Goal: Navigation & Orientation: Find specific page/section

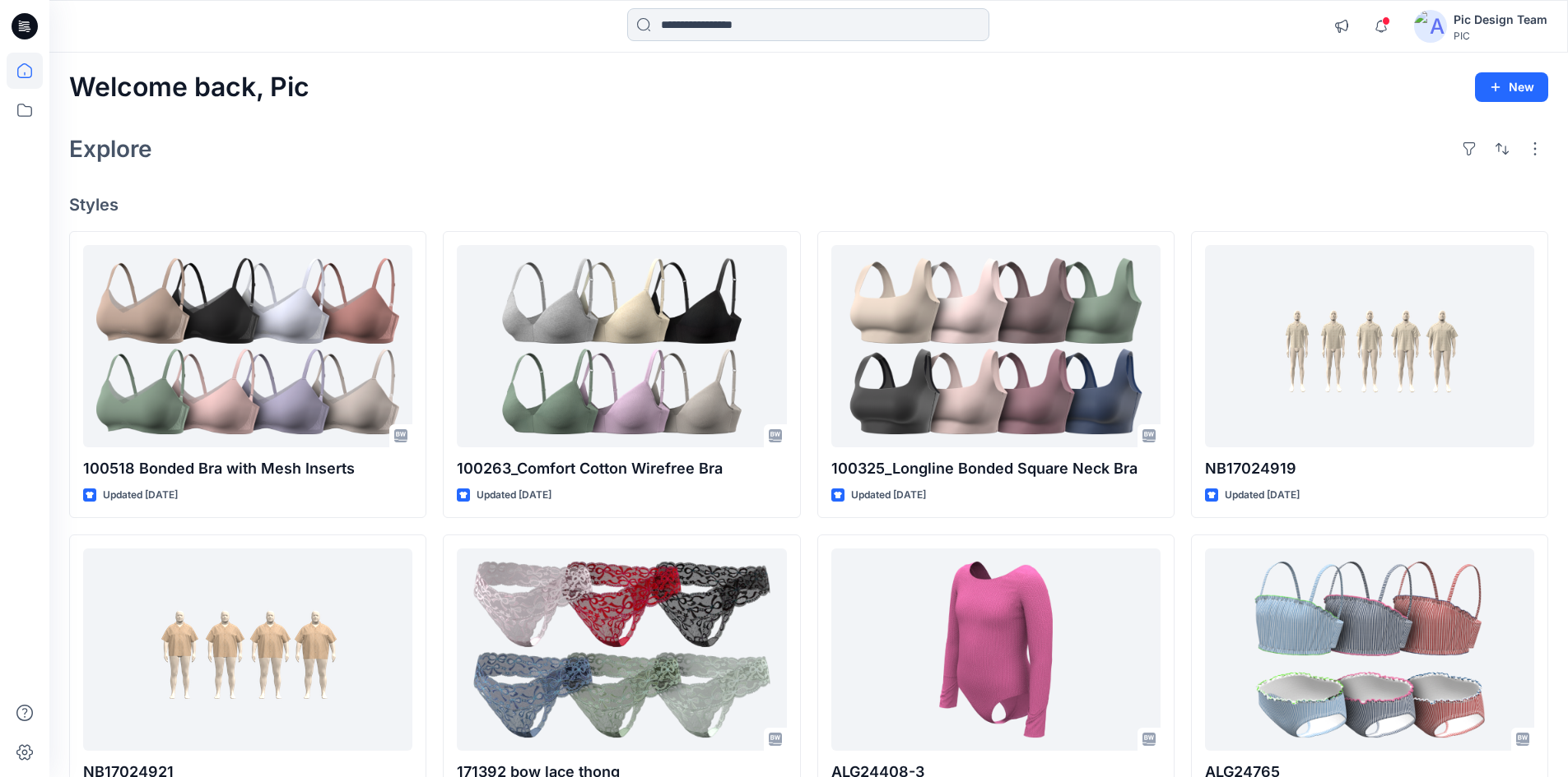
click at [735, 25] on input at bounding box center [808, 25] width 362 height 33
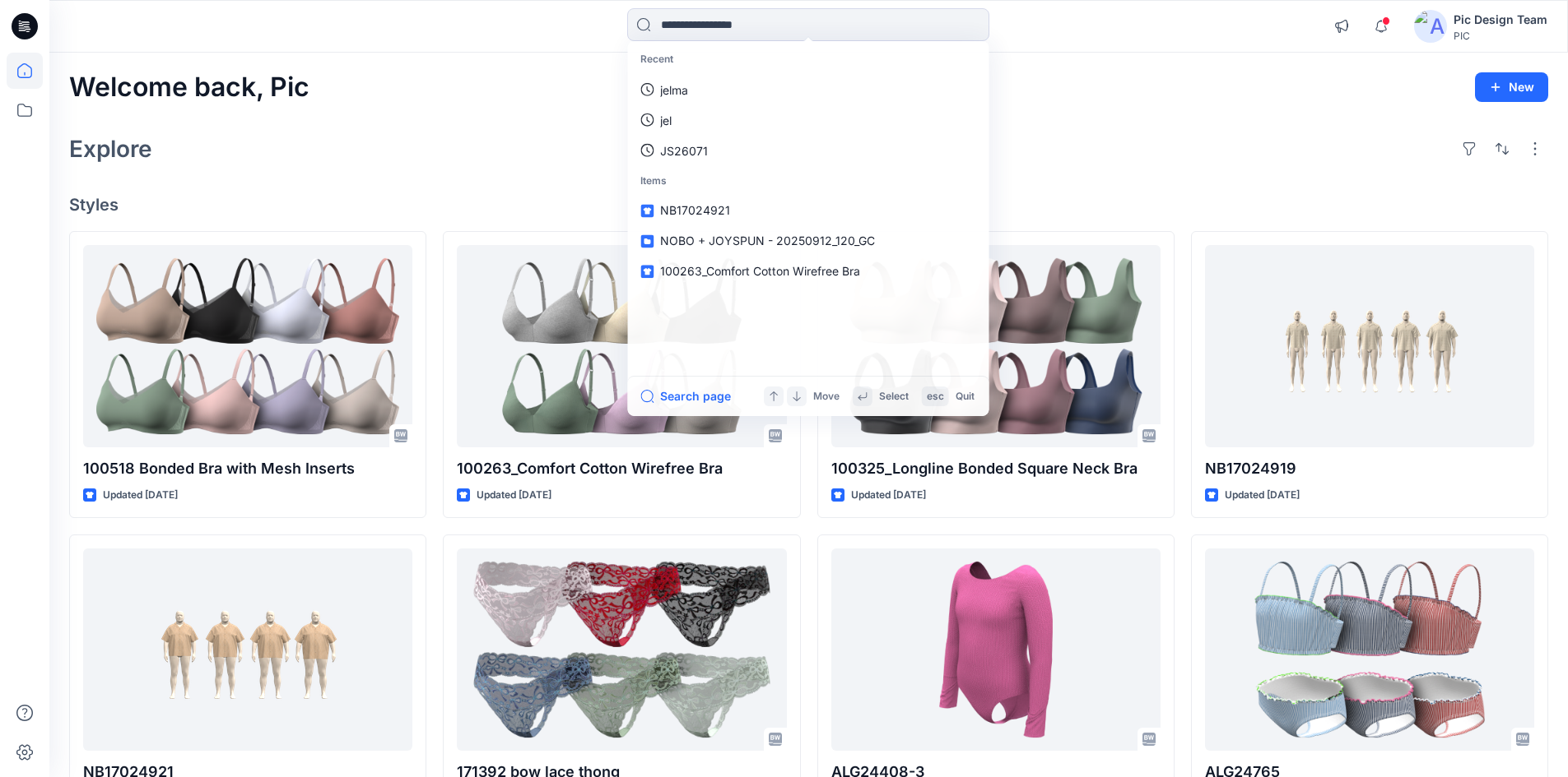
click at [1096, 96] on div "Welcome back, Pic New" at bounding box center [808, 87] width 1479 height 31
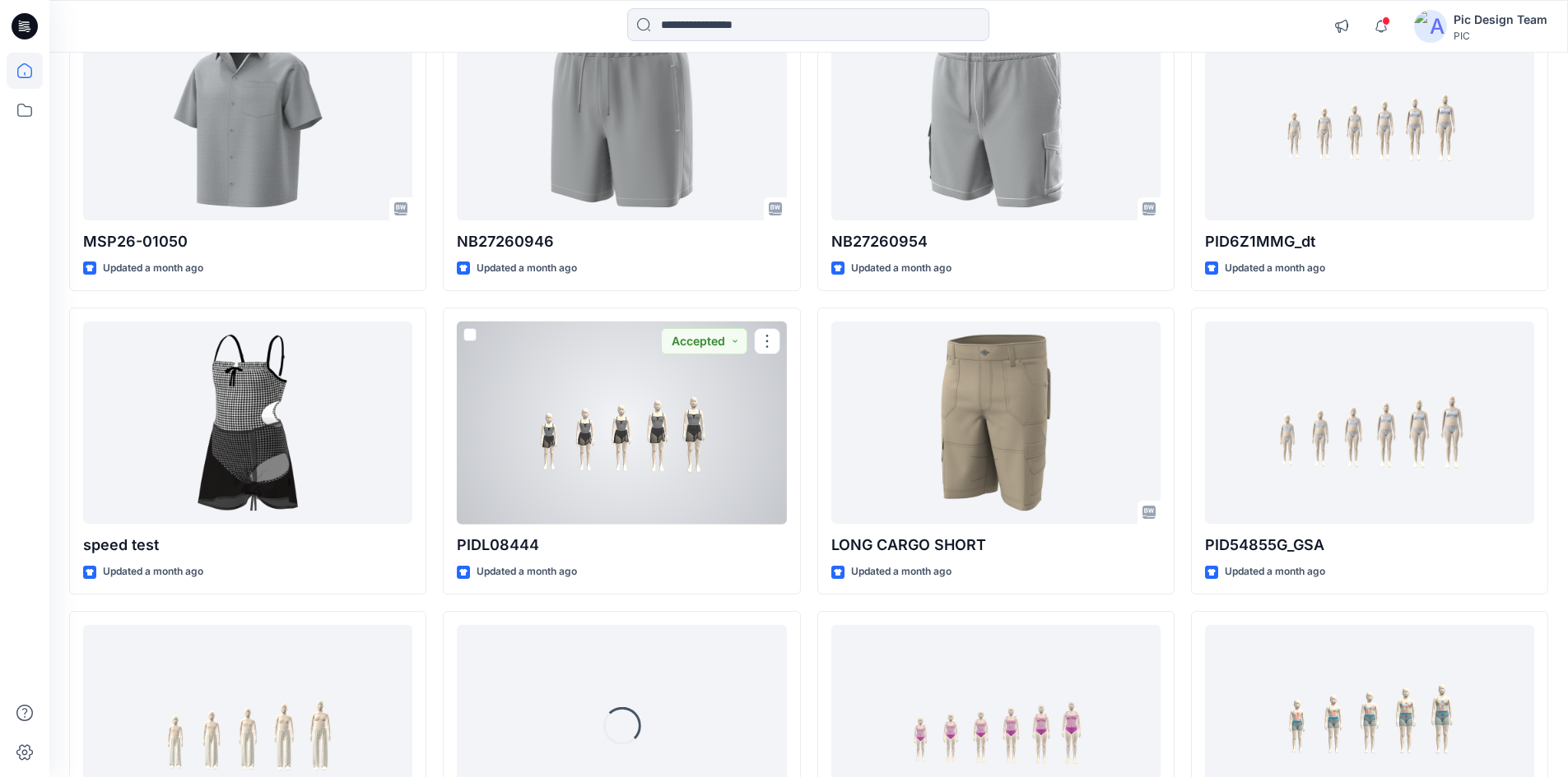
scroll to position [3326, 0]
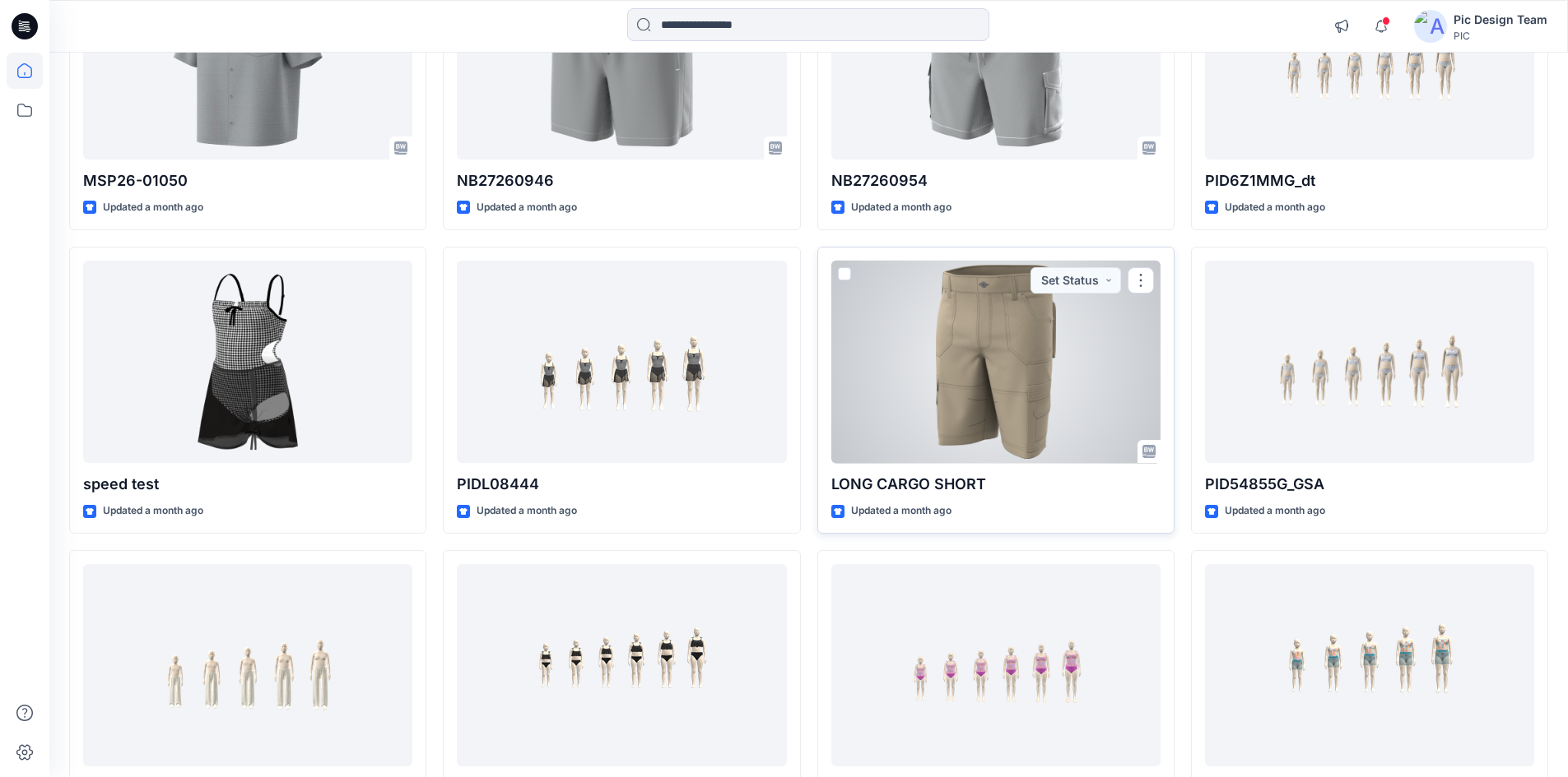
click at [990, 393] on div at bounding box center [995, 363] width 329 height 203
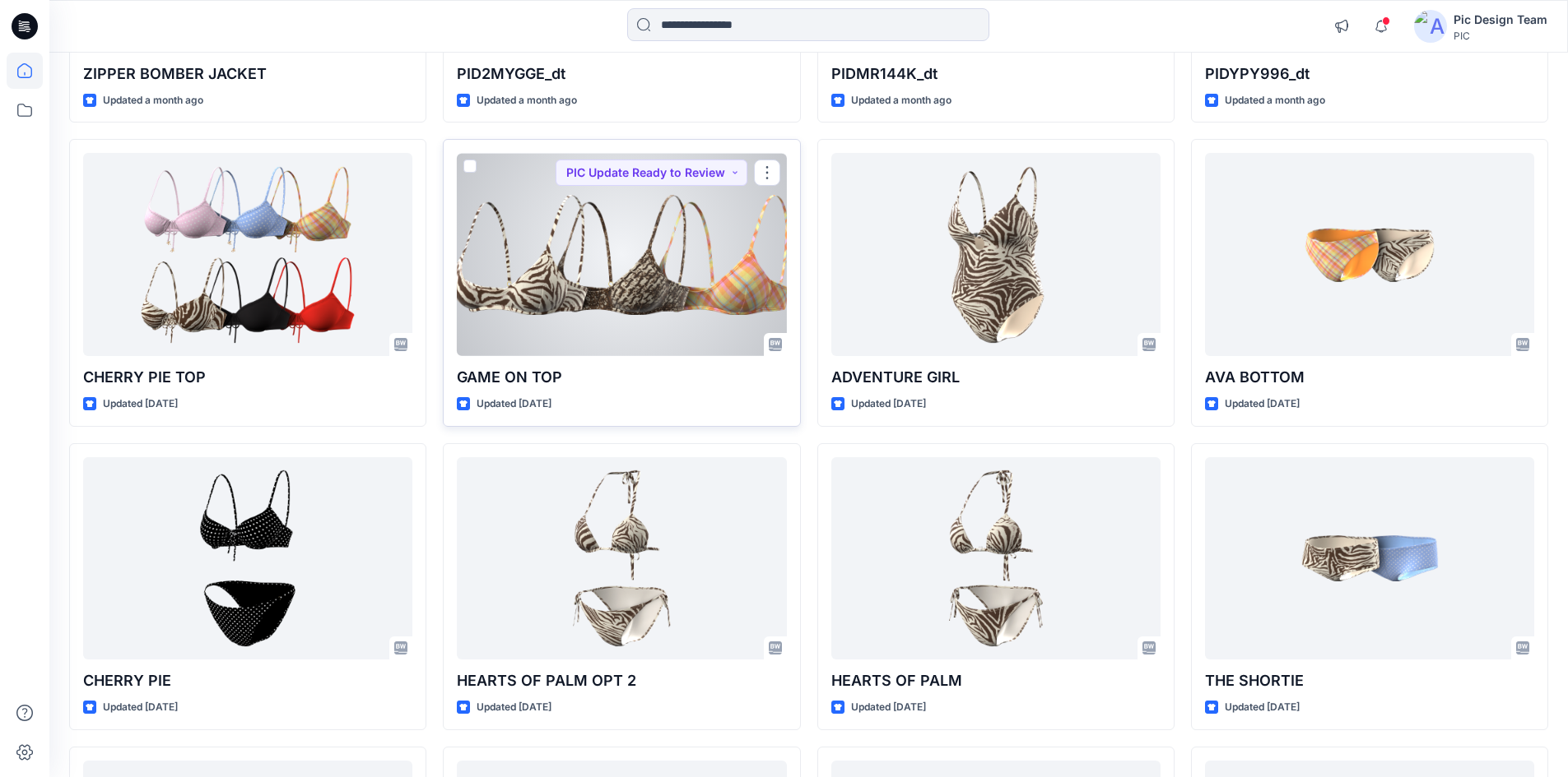
scroll to position [4565, 0]
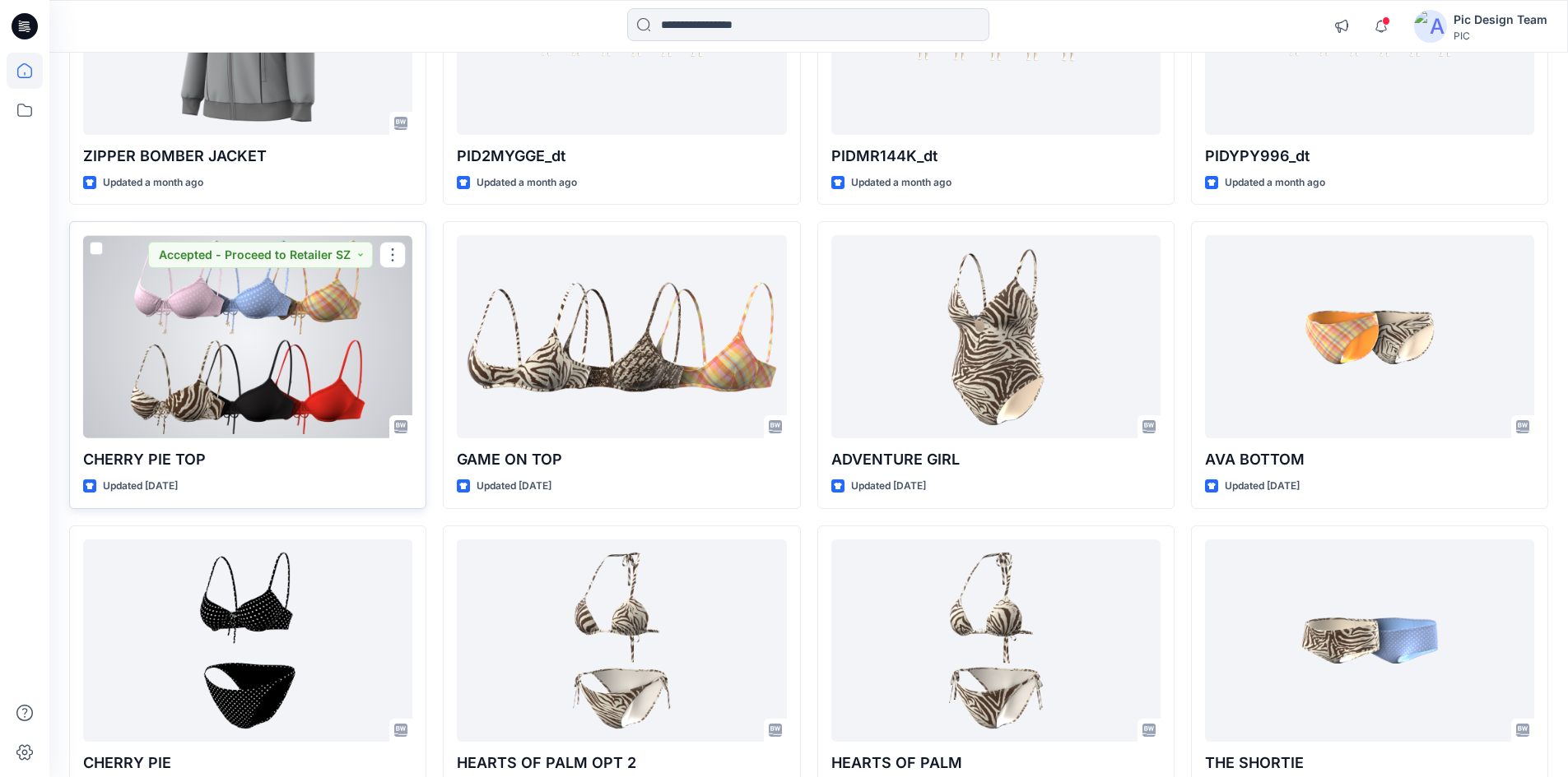
click at [243, 328] on div at bounding box center [248, 337] width 329 height 203
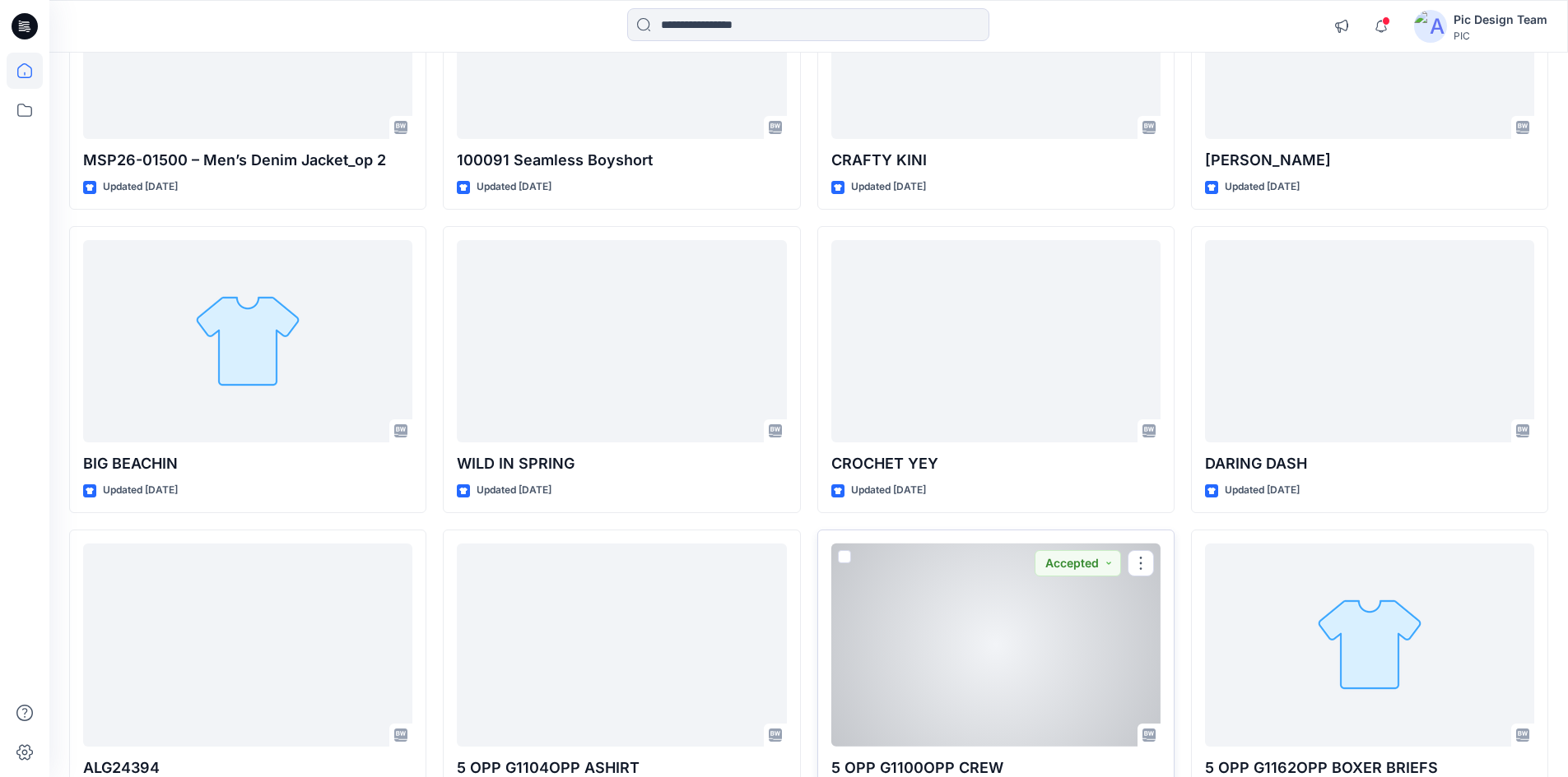
scroll to position [23148, 0]
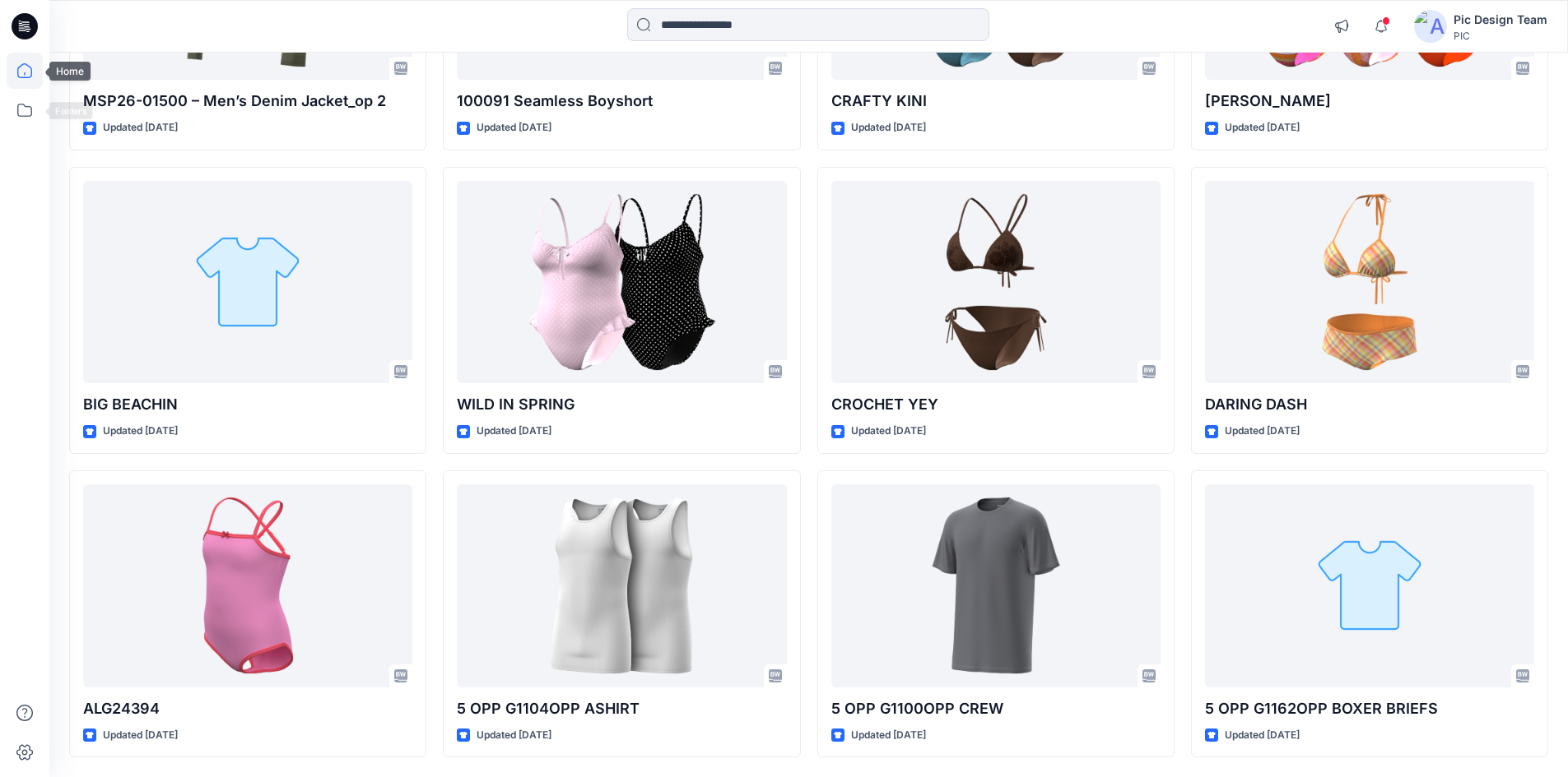
click at [17, 82] on icon at bounding box center [25, 71] width 36 height 36
click at [22, 104] on icon at bounding box center [25, 110] width 36 height 36
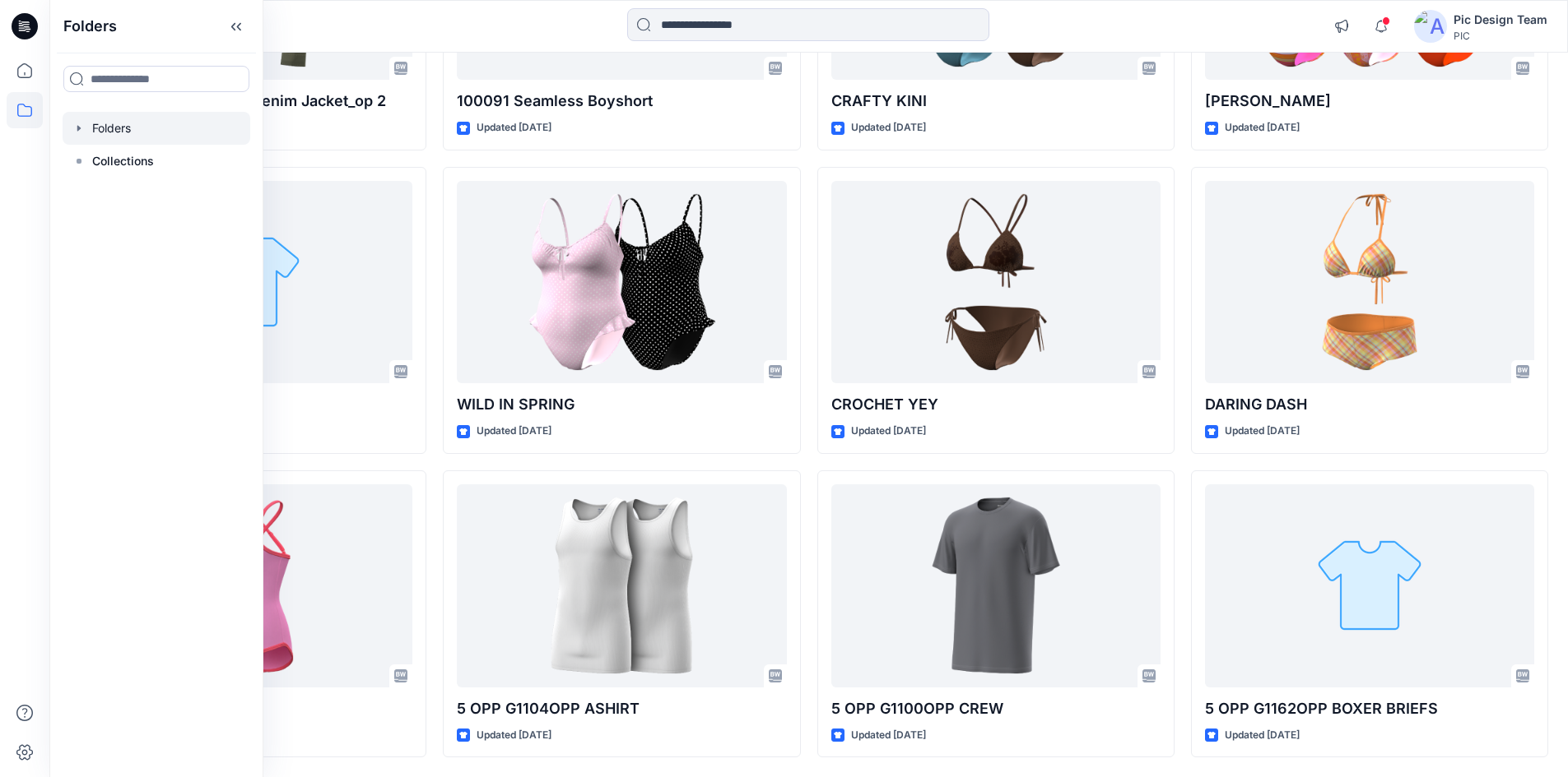
click at [120, 136] on div at bounding box center [156, 129] width 188 height 33
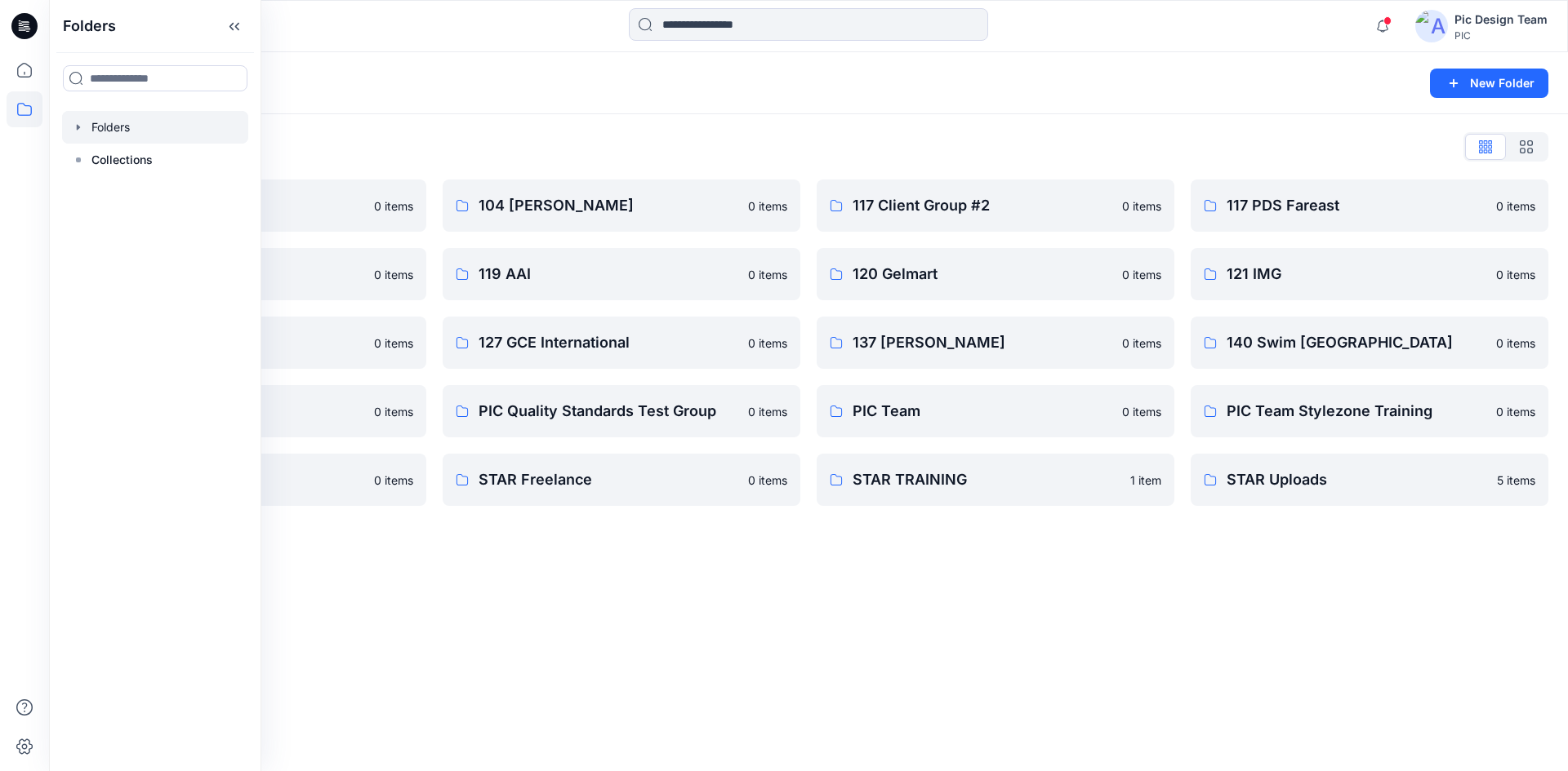
click at [374, 593] on div "Folders New Folder Folders List 103 HIS International 0 items 118 Add Black 0 i…" at bounding box center [807, 412] width 1518 height 720
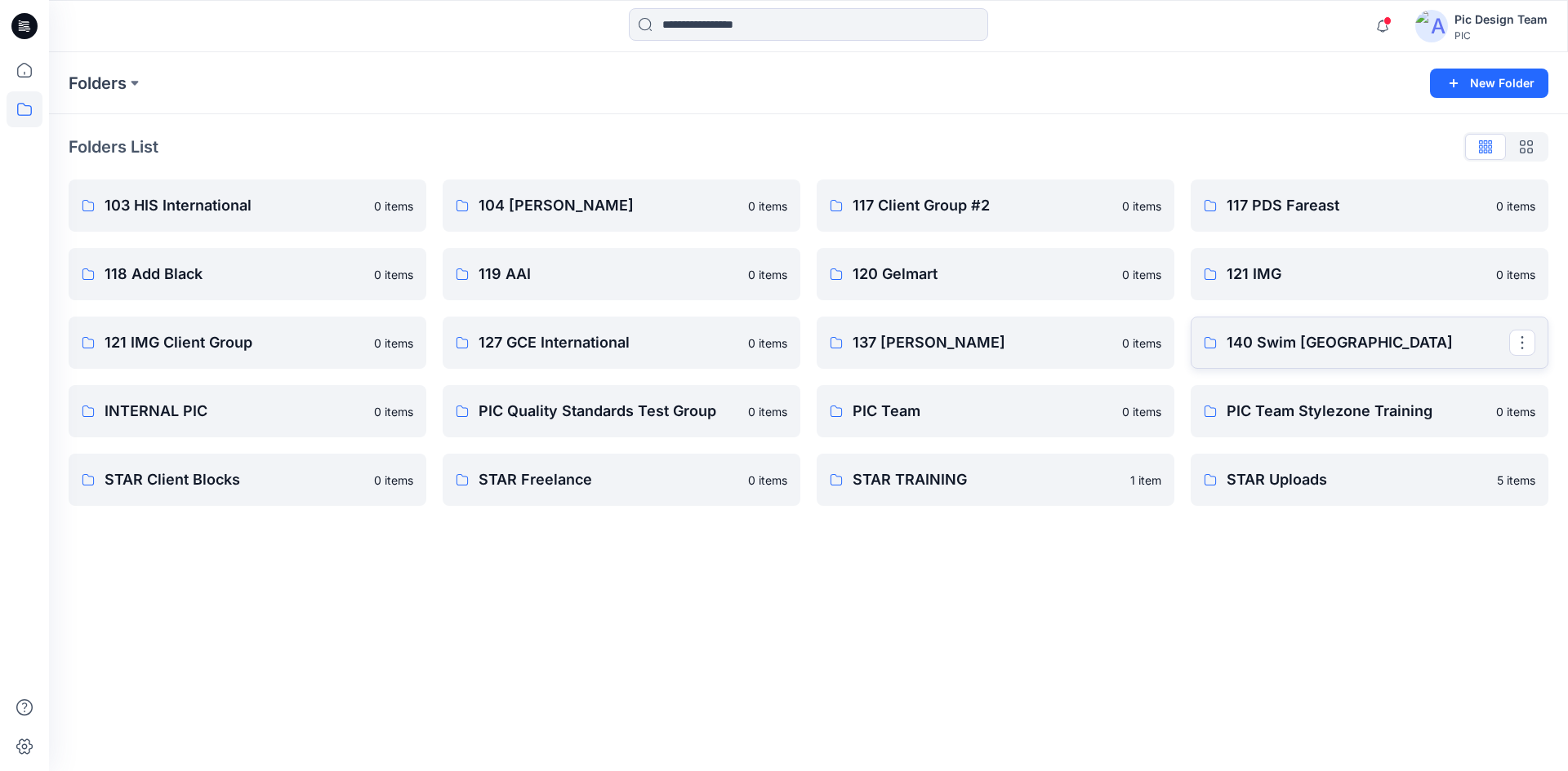
click at [1330, 340] on p "140 Swim [GEOGRAPHIC_DATA]" at bounding box center [1367, 343] width 283 height 23
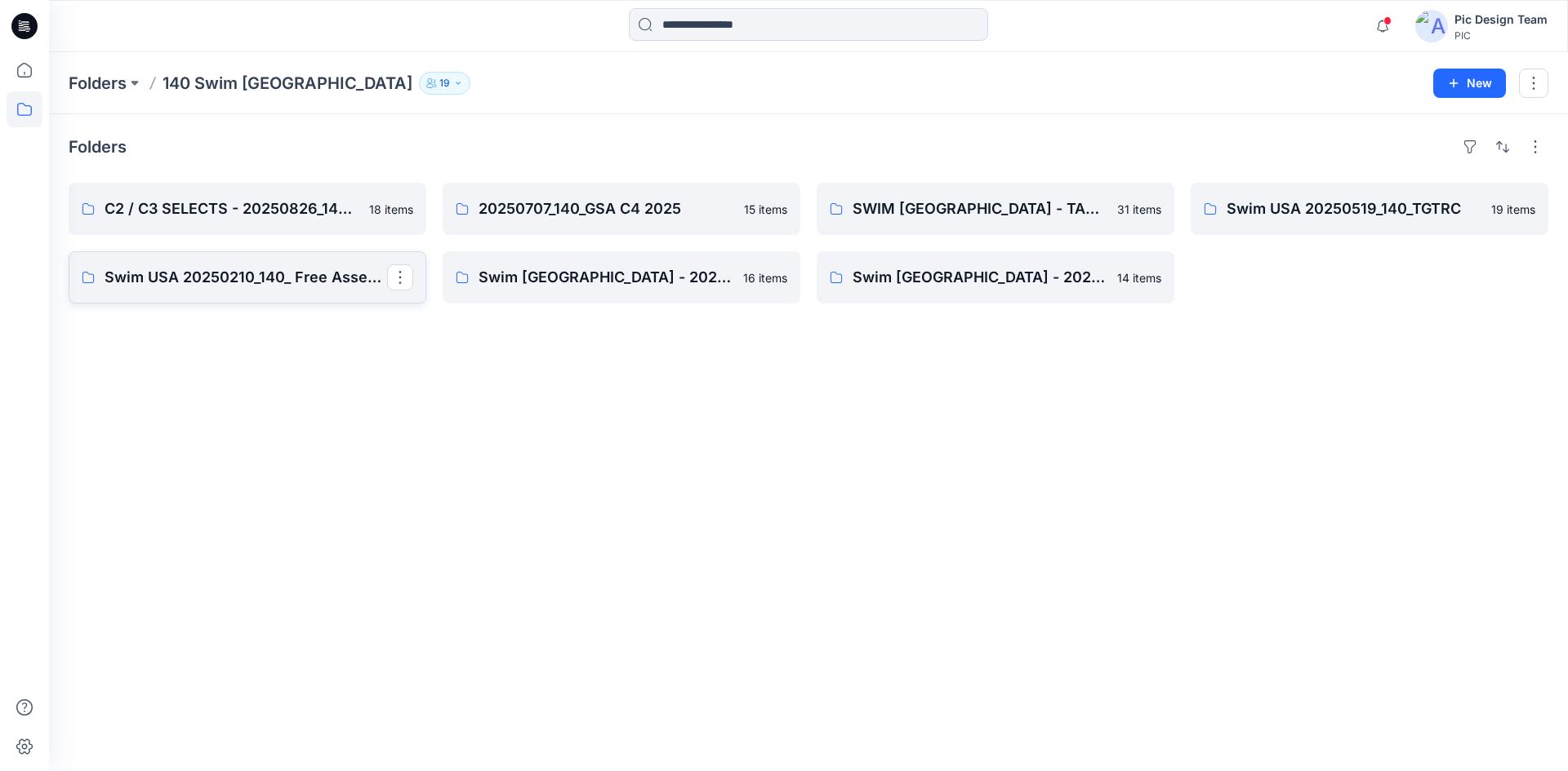
click at [249, 277] on p "Swim USA 20250210_140_ Free Assembly 3D Pilot" at bounding box center [246, 278] width 283 height 23
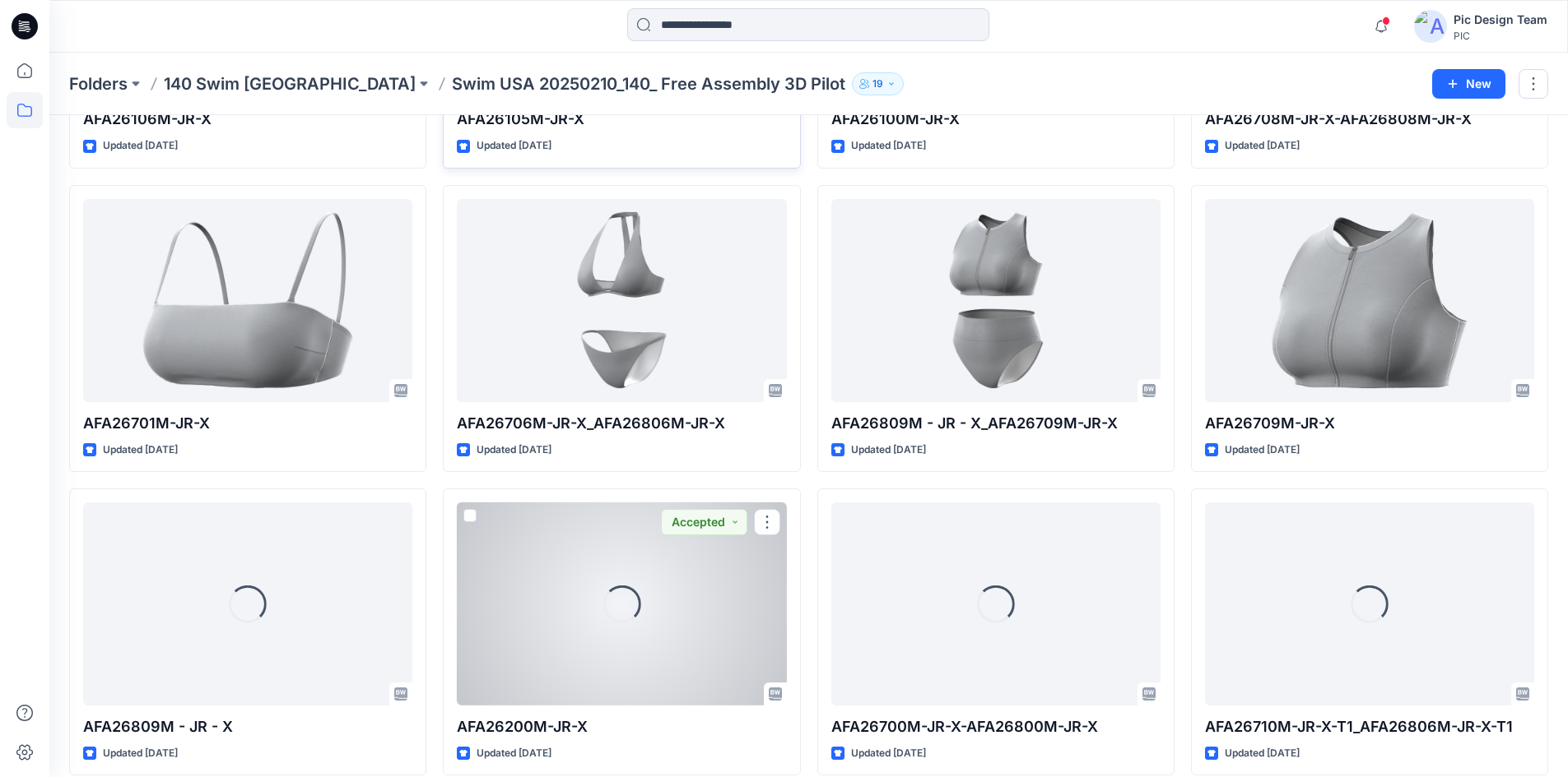
scroll to position [1536, 0]
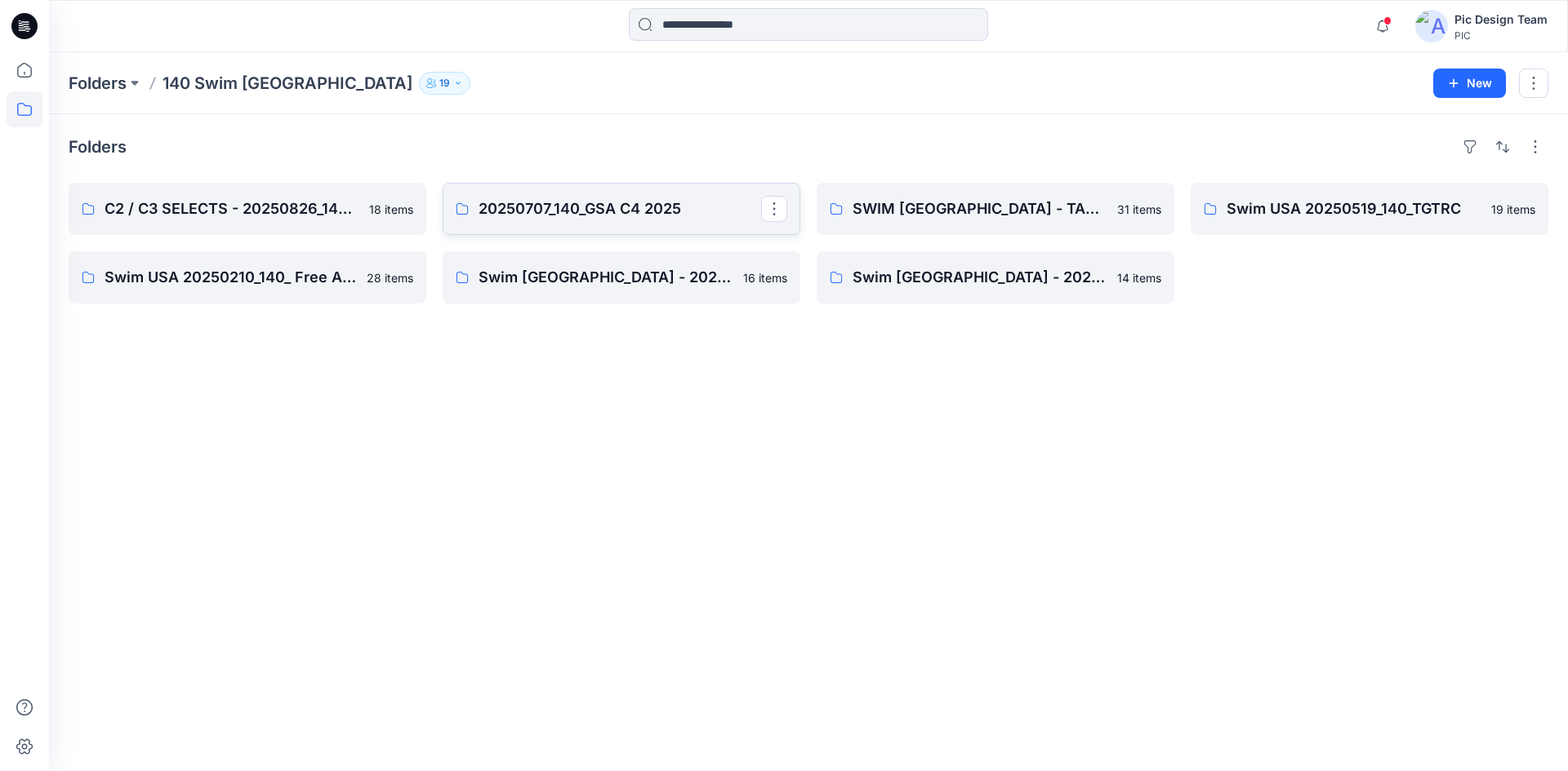
click at [609, 209] on p "20250707_140_GSA C4 2025" at bounding box center [620, 209] width 283 height 23
click at [1469, 217] on p "Swim USA 20250519_140_TGTRC" at bounding box center [1367, 209] width 283 height 23
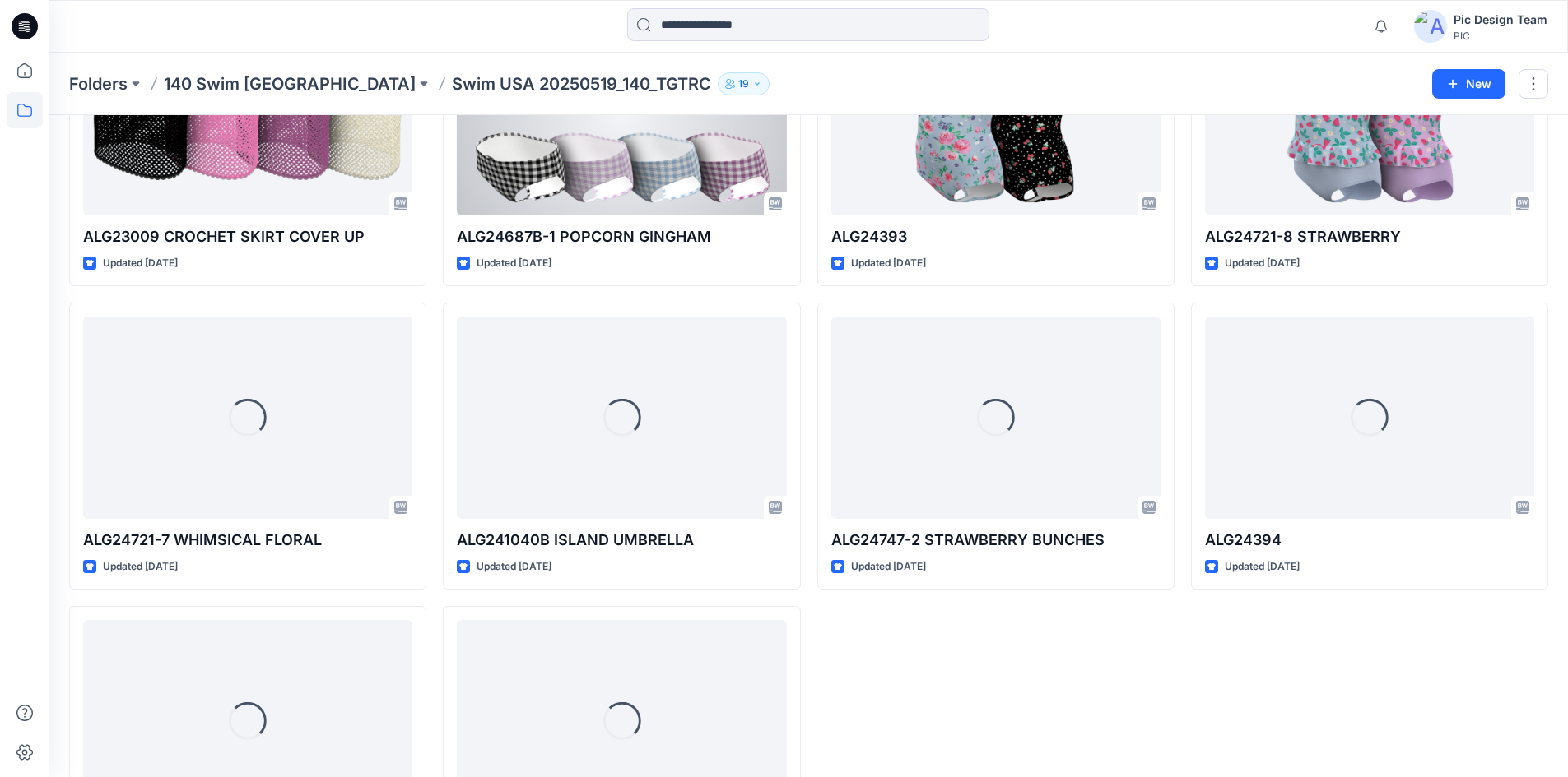
scroll to position [875, 0]
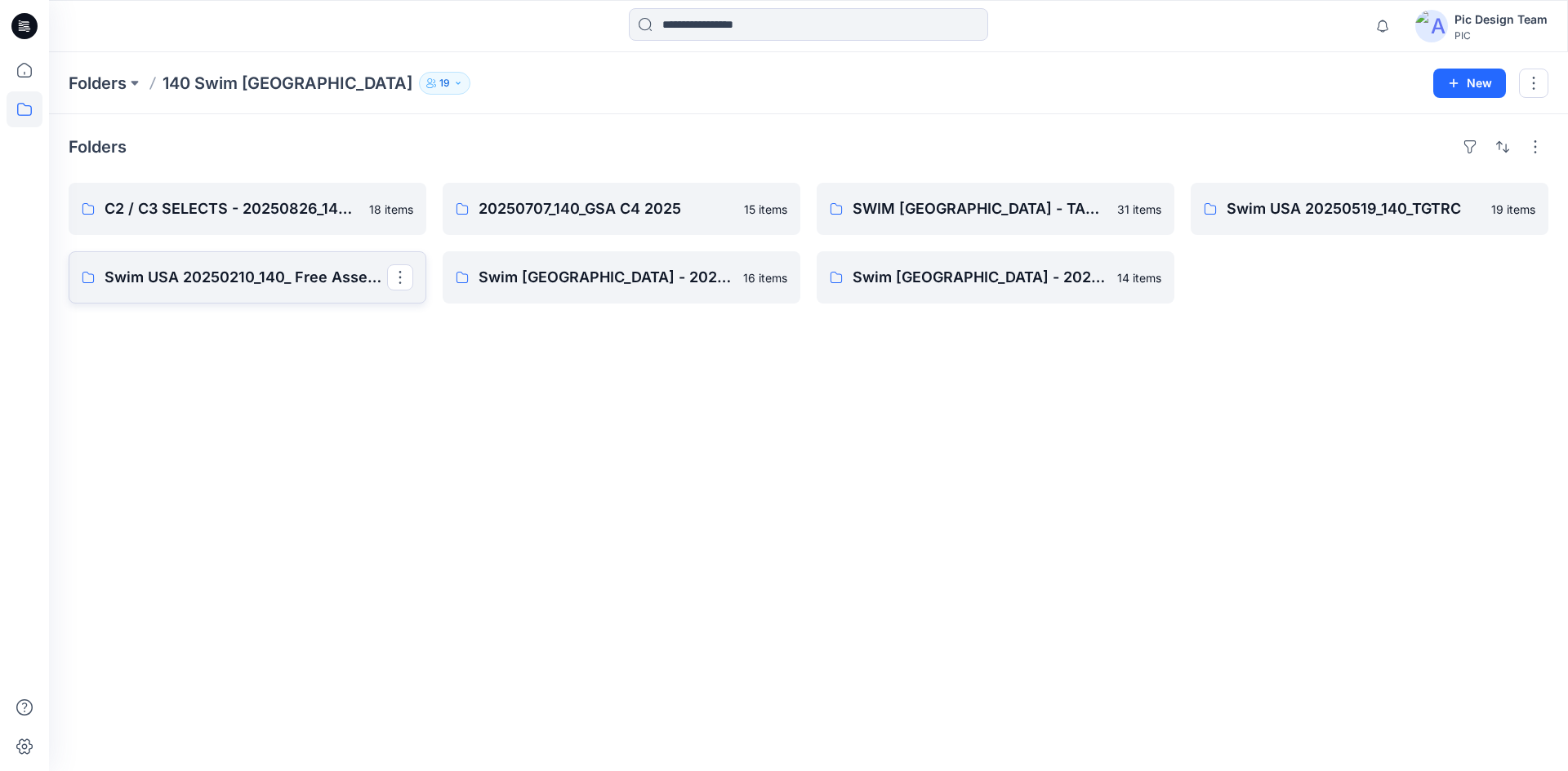
click at [307, 290] on link "Swim USA 20250210_140_ Free Assembly 3D Pilot" at bounding box center [248, 277] width 358 height 52
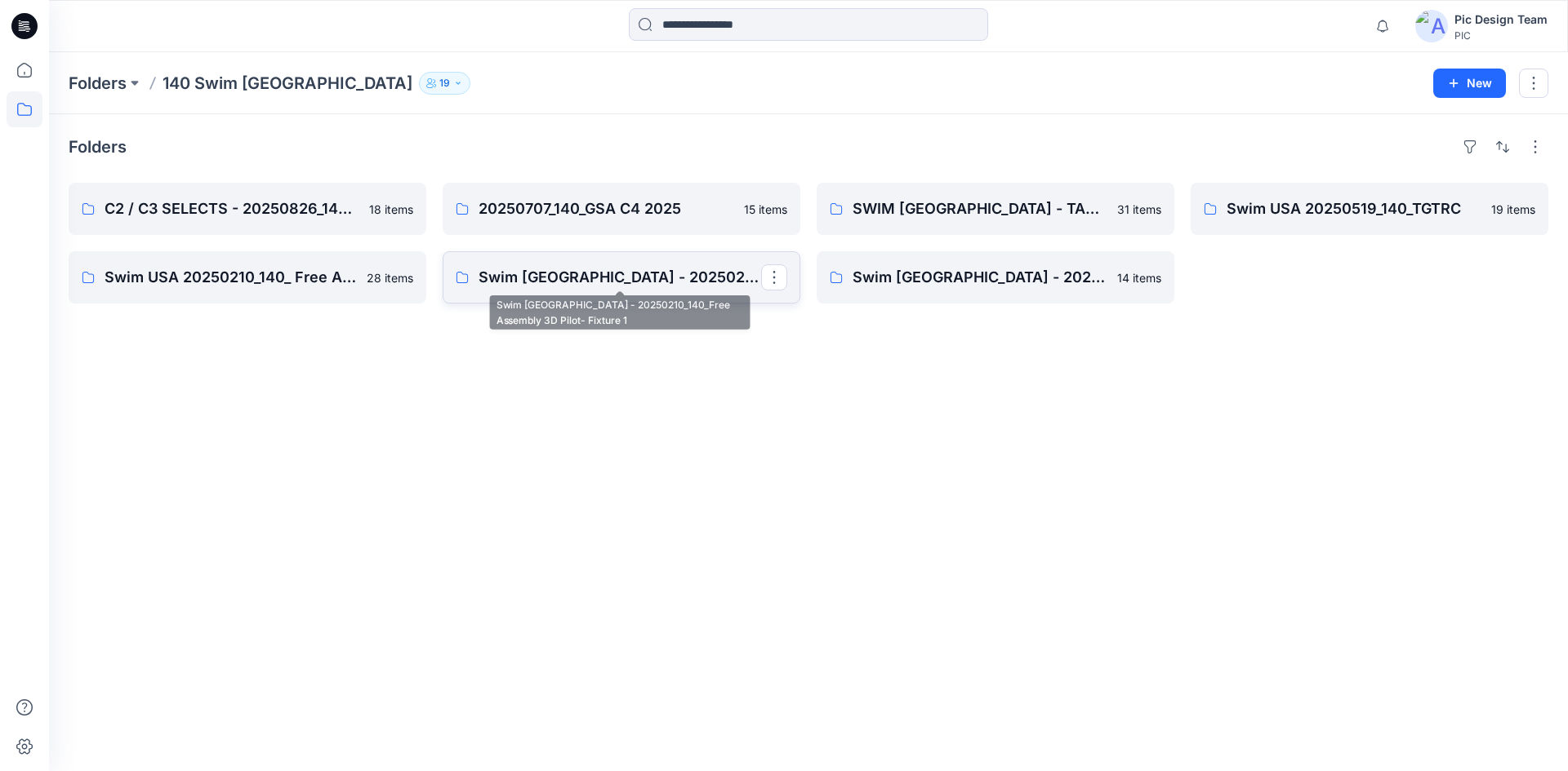
click at [678, 267] on p "Swim [GEOGRAPHIC_DATA] - 20250210_140_Free Assembly 3D Pilot- Fixture 1" at bounding box center [620, 278] width 283 height 23
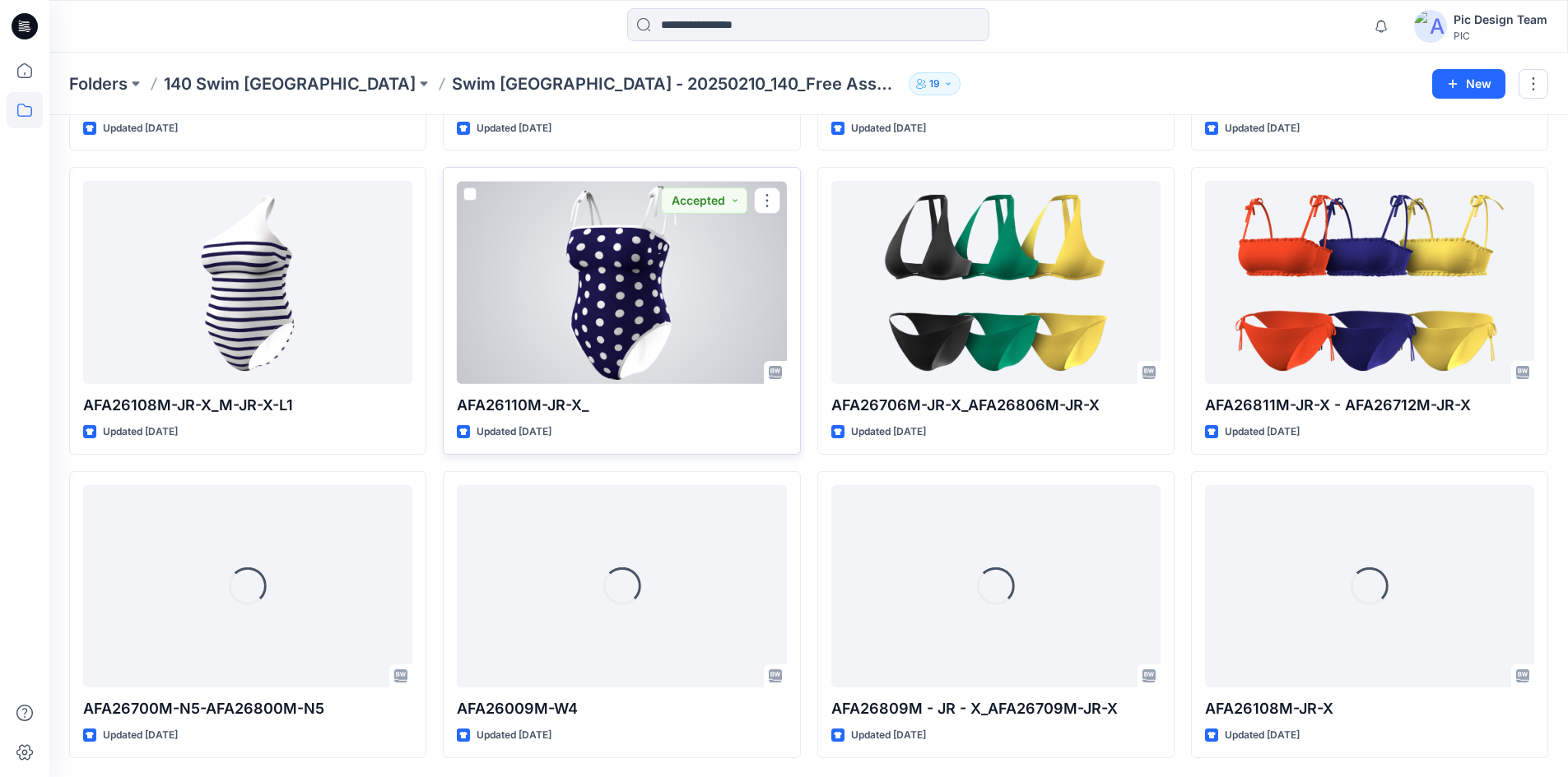
scroll to position [625, 0]
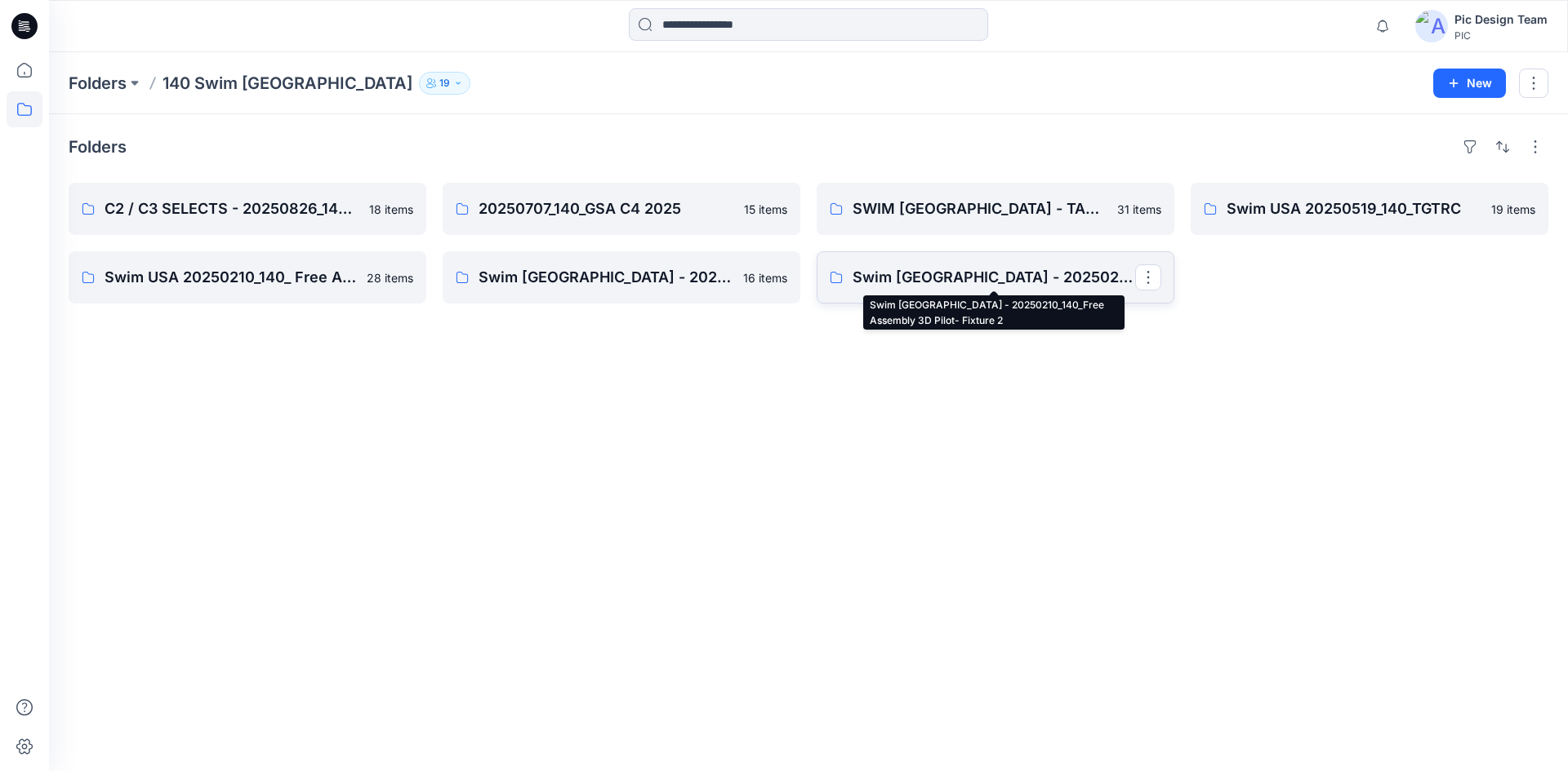
click at [1022, 281] on p "Swim [GEOGRAPHIC_DATA] - 20250210_140_Free Assembly 3D Pilot- Fixture 2" at bounding box center [993, 278] width 283 height 23
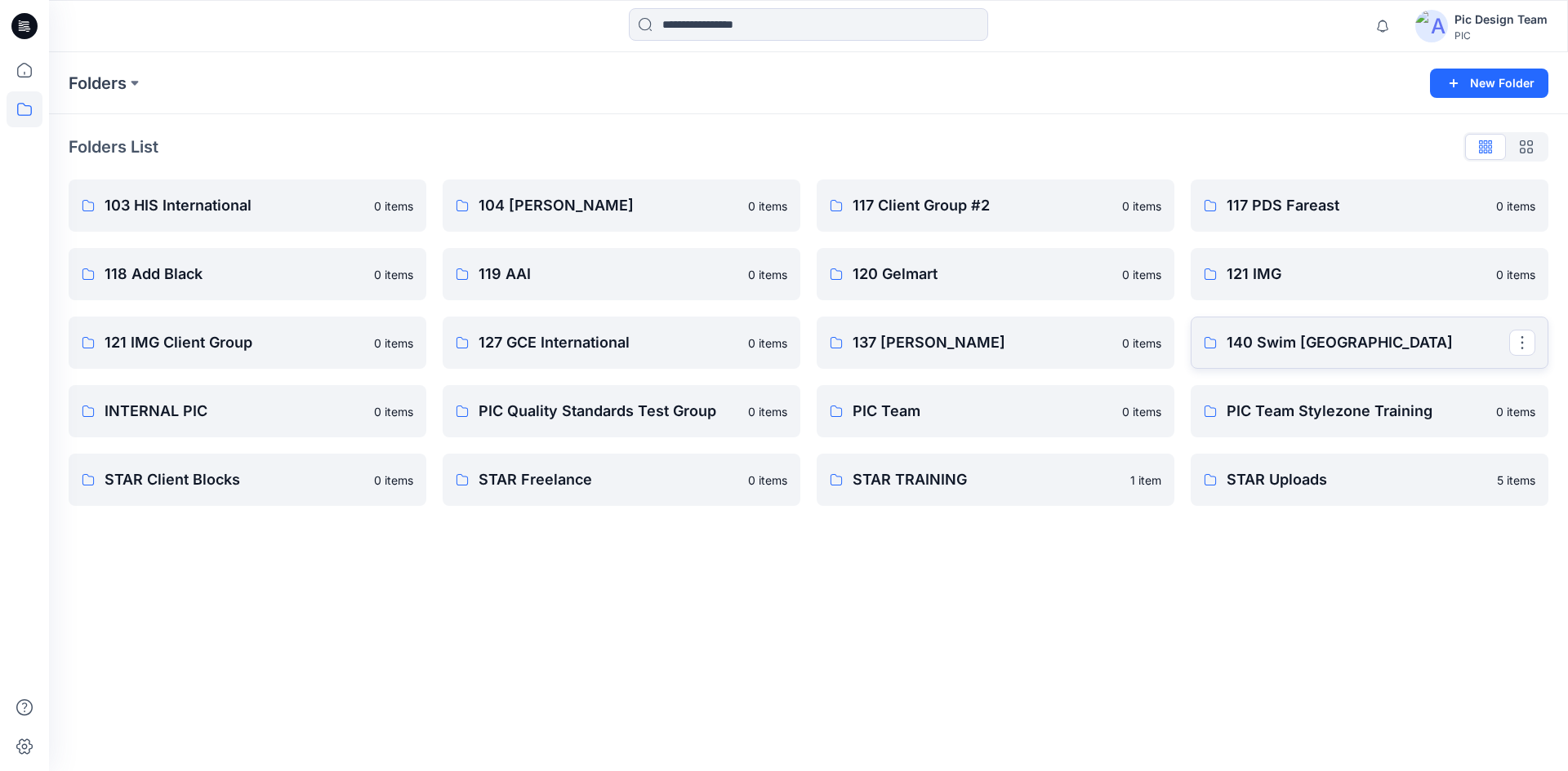
click at [1323, 342] on p "140 Swim [GEOGRAPHIC_DATA]" at bounding box center [1367, 343] width 283 height 23
